Goal: Task Accomplishment & Management: Use online tool/utility

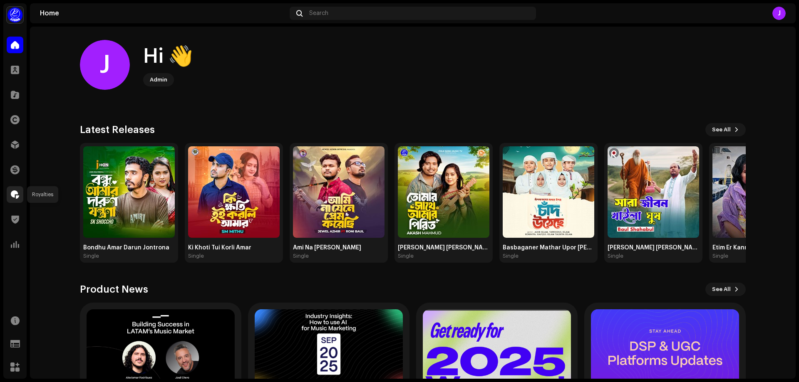
click at [20, 193] on div at bounding box center [15, 194] width 17 height 17
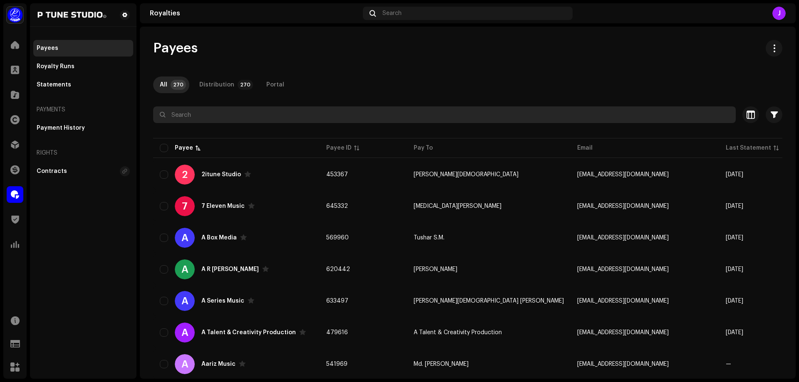
click at [185, 115] on input "text" at bounding box center [444, 115] width 583 height 17
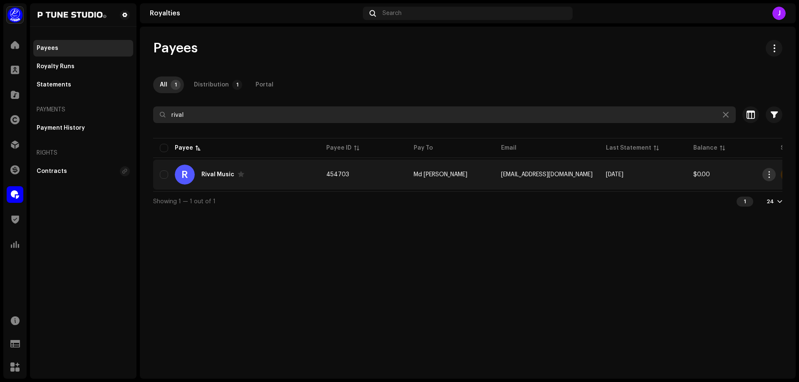
type input "rival"
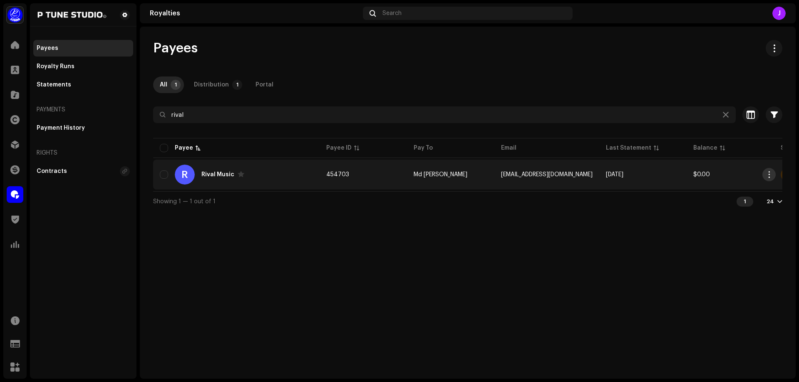
click at [770, 173] on span "button" at bounding box center [769, 174] width 6 height 7
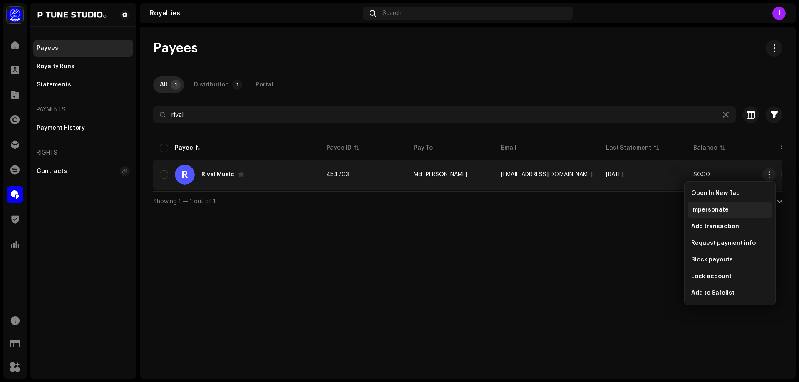
click at [716, 209] on span "Impersonate" at bounding box center [709, 210] width 37 height 7
